Goal: Find specific page/section: Find specific page/section

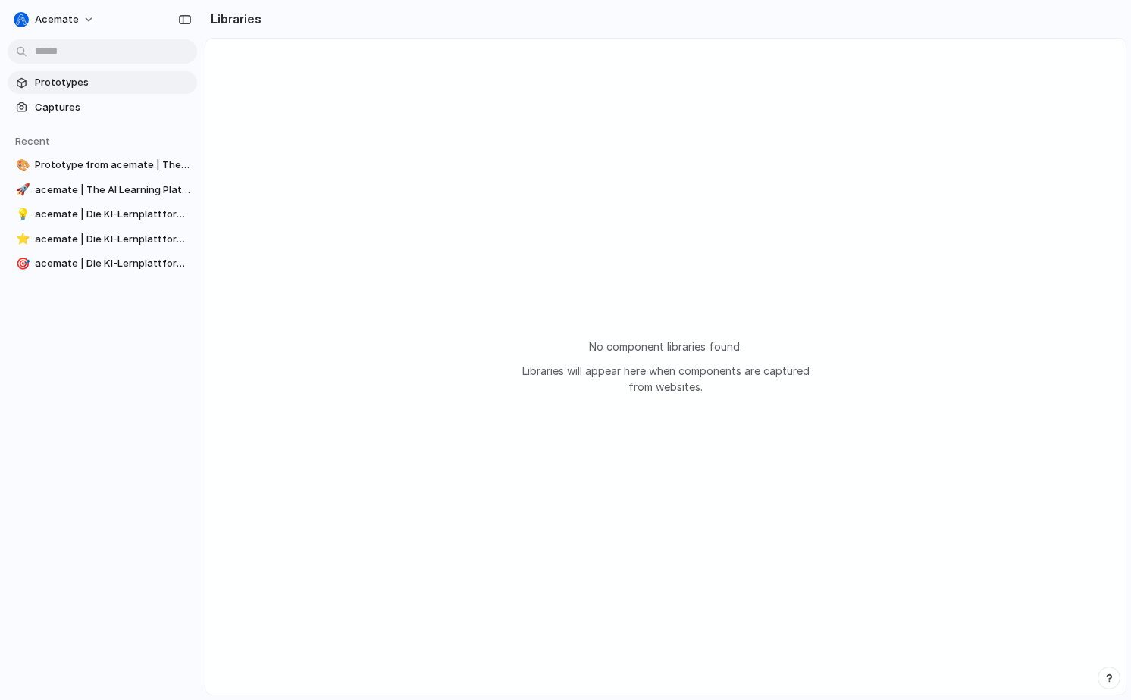
click at [64, 81] on span "Prototypes" at bounding box center [113, 82] width 156 height 15
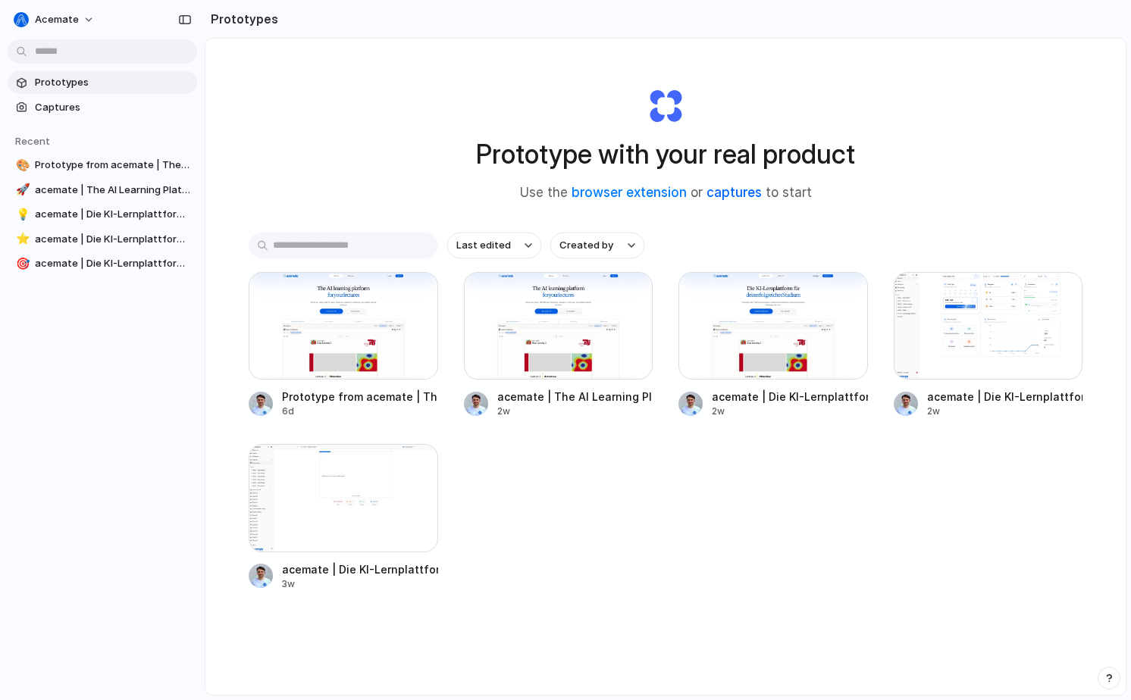
click at [721, 196] on link "captures" at bounding box center [733, 192] width 55 height 15
